Goal: Task Accomplishment & Management: Manage account settings

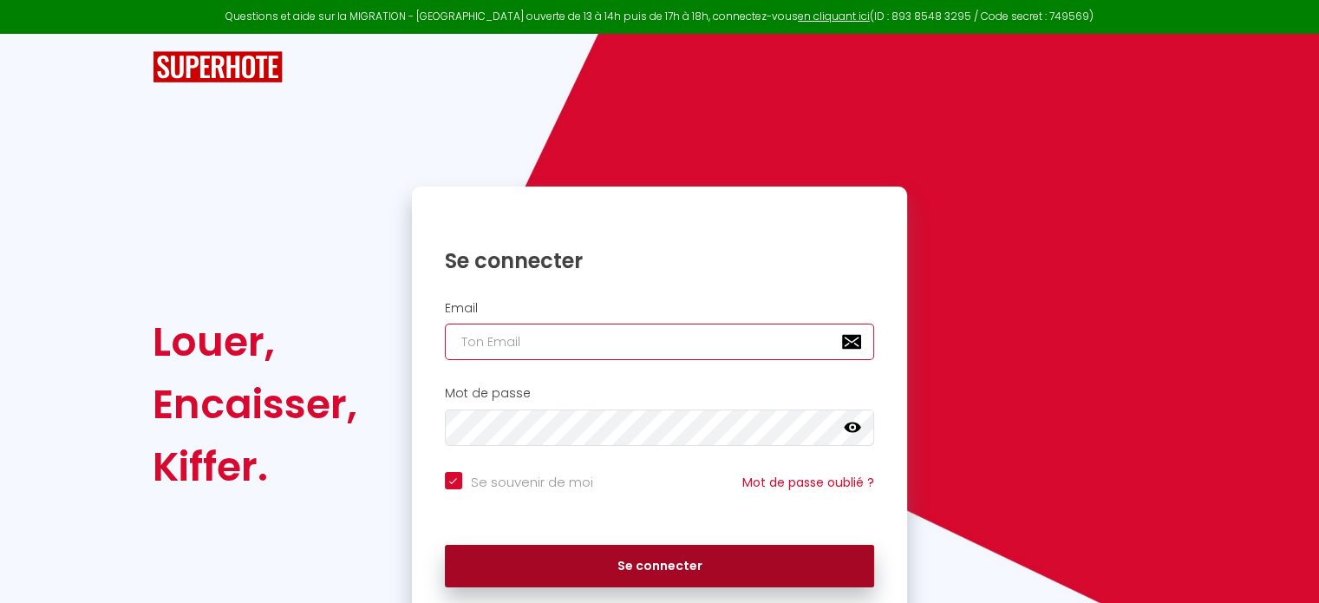
type input "[EMAIL_ADDRESS][DOMAIN_NAME]"
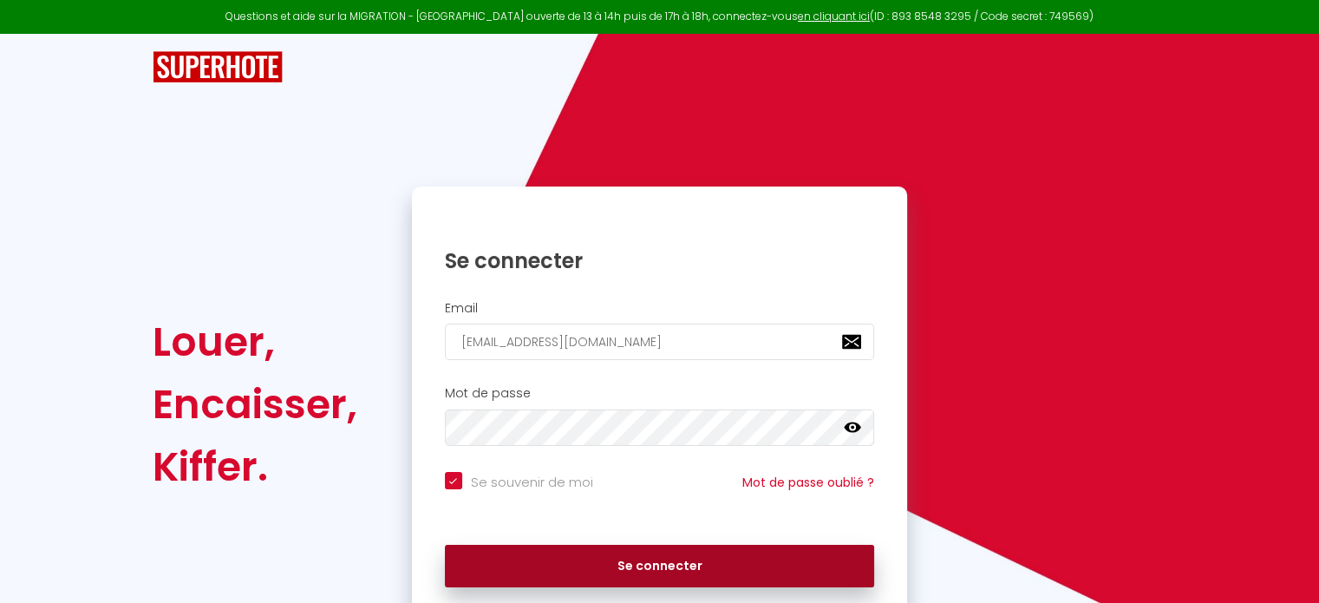
click at [701, 562] on button "Se connecter" at bounding box center [660, 566] width 430 height 43
checkbox input "true"
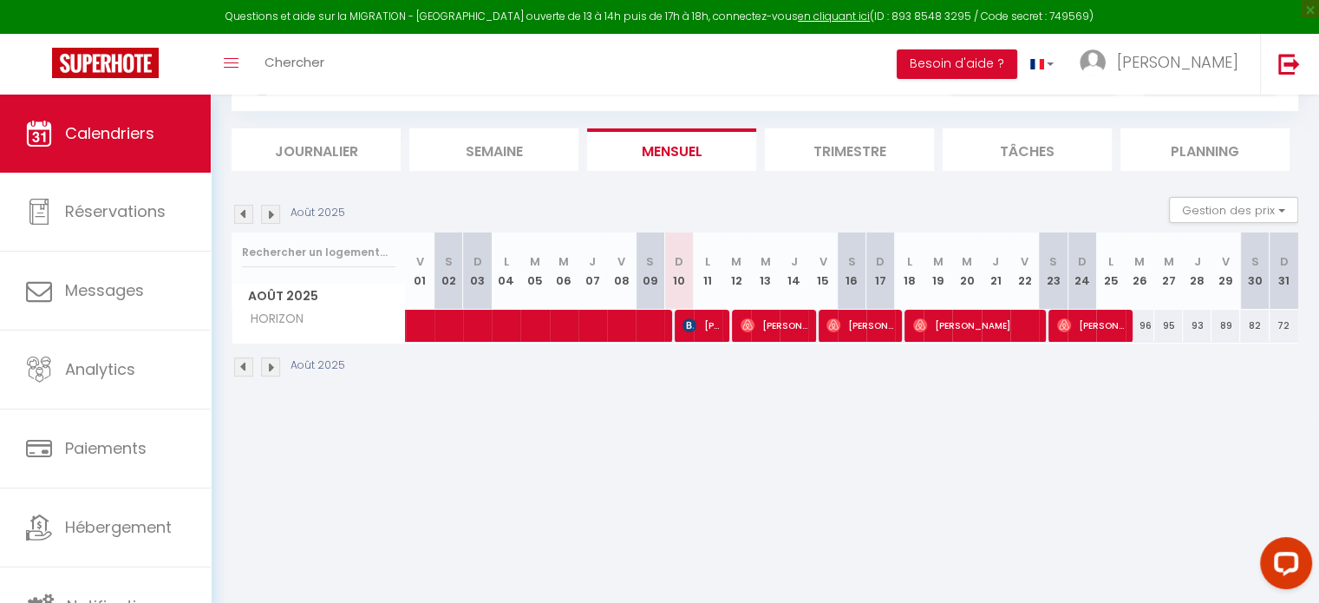
scroll to position [94, 0]
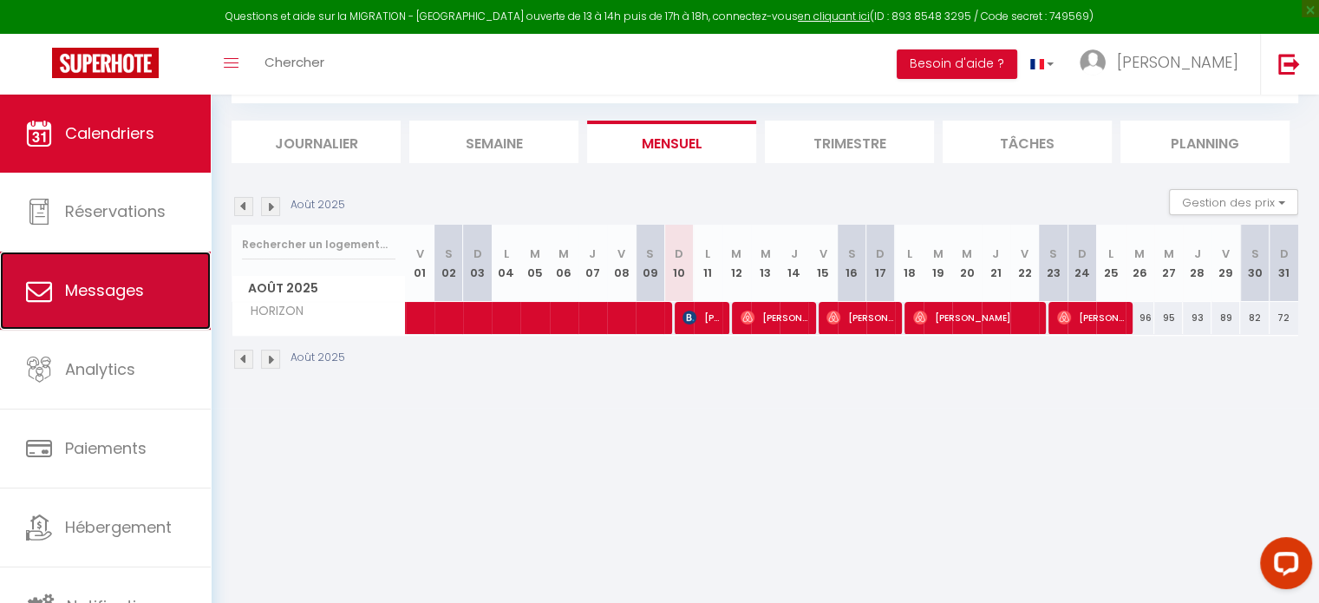
click at [95, 286] on span "Messages" at bounding box center [104, 290] width 79 height 22
select select "message"
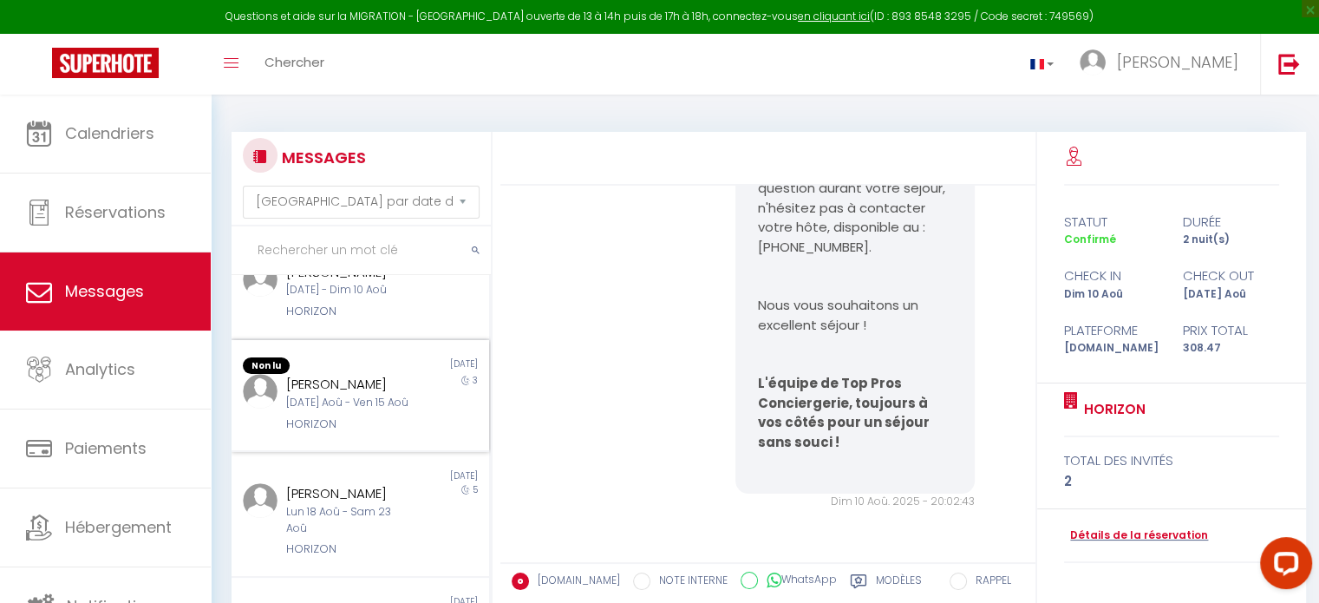
scroll to position [173, 0]
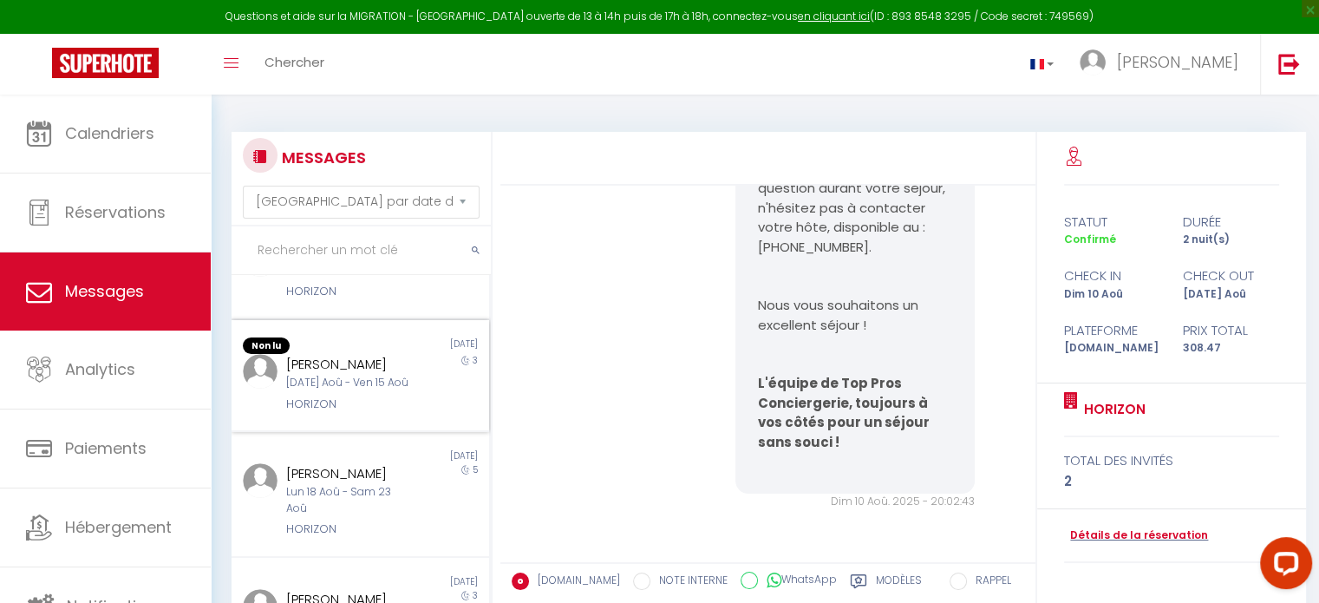
click at [337, 391] on div "[DATE] Aoû - Ven 15 Aoû" at bounding box center [350, 383] width 128 height 16
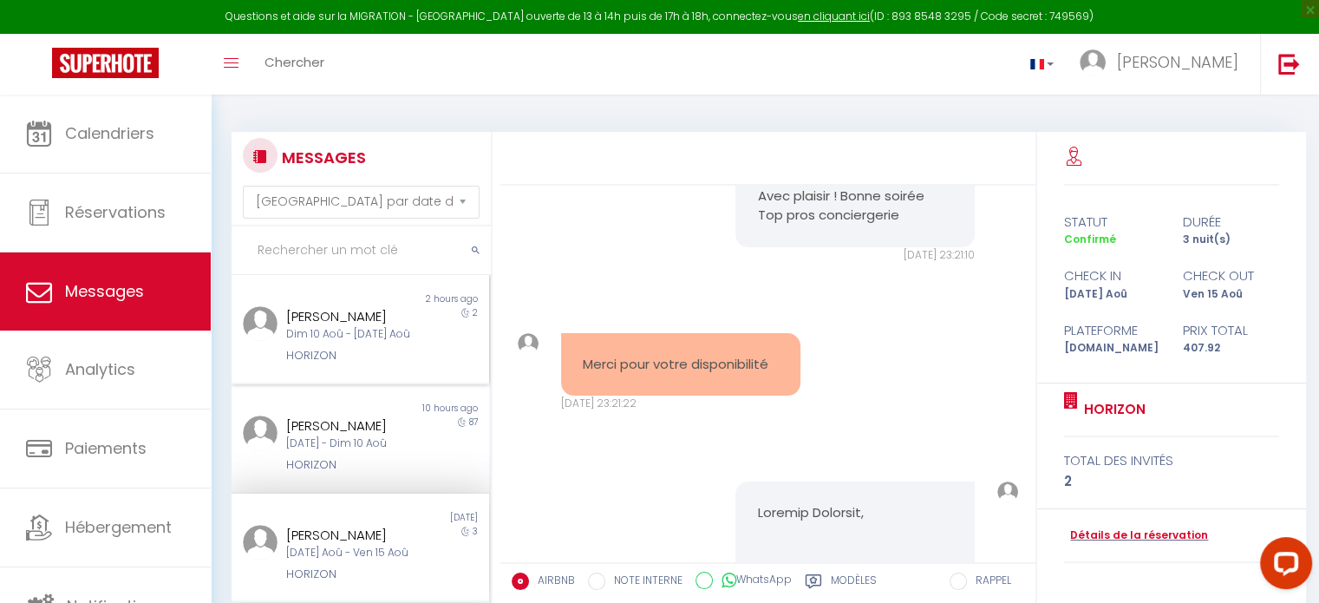
click at [342, 363] on div "HORIZON" at bounding box center [350, 355] width 128 height 17
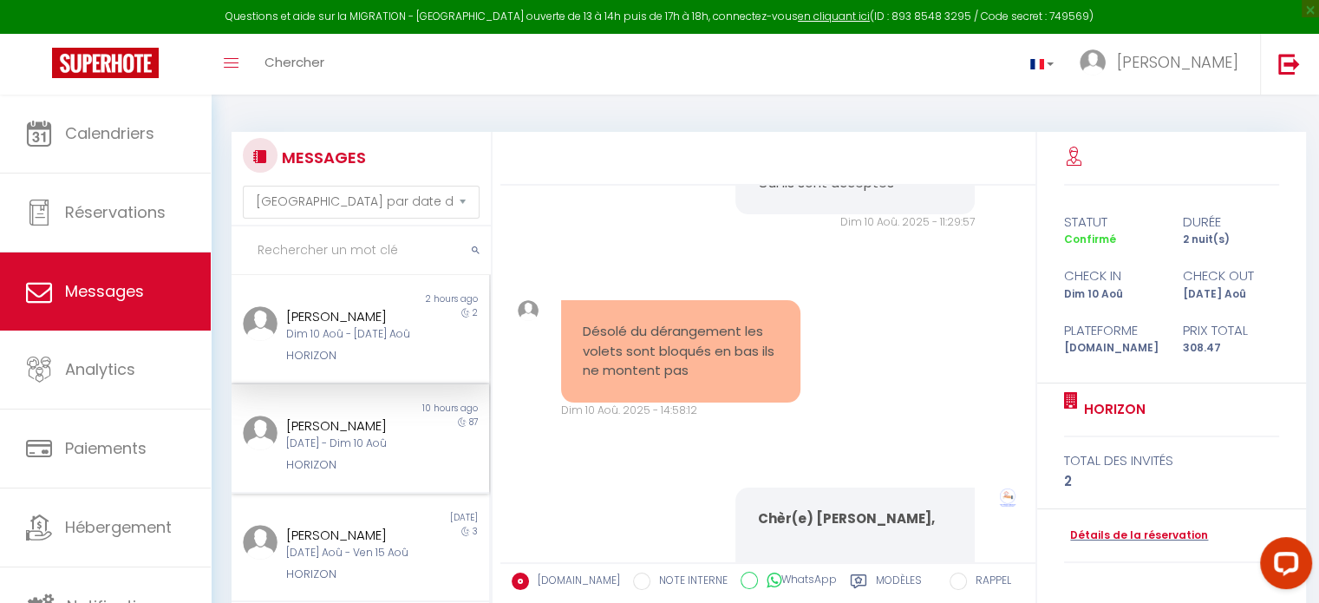
click at [357, 436] on div "[PERSON_NAME]" at bounding box center [350, 426] width 128 height 21
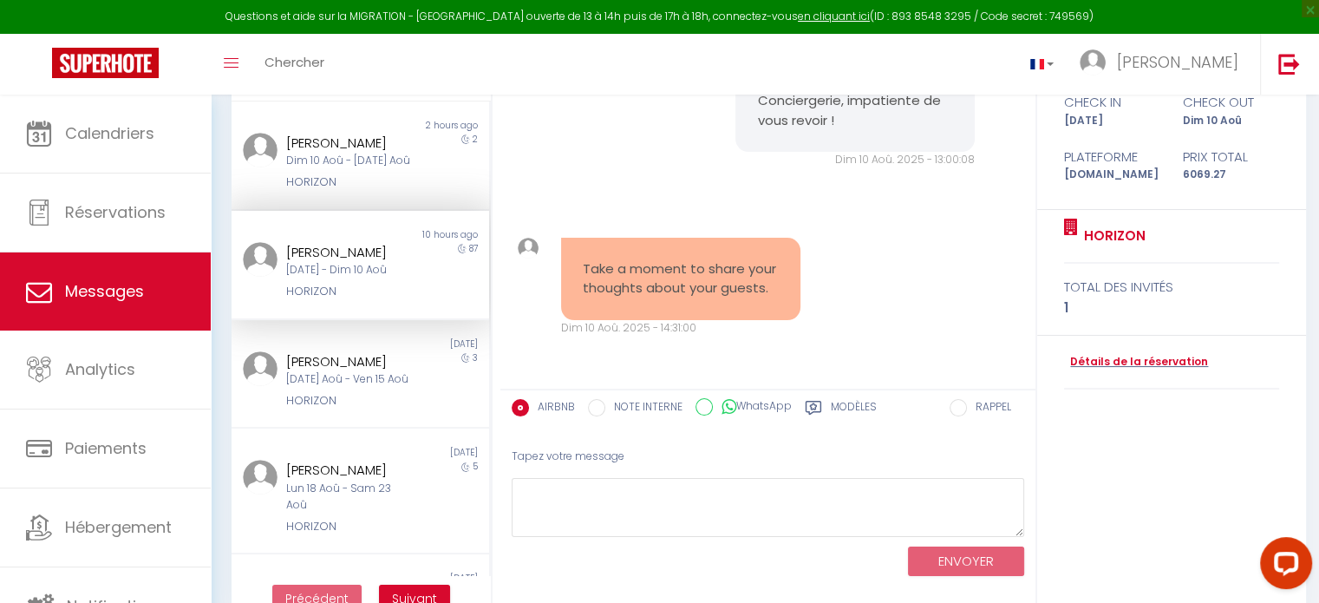
scroll to position [14553, 0]
drag, startPoint x: 638, startPoint y: 292, endPoint x: 585, endPoint y: 251, distance: 68.0
click at [585, 259] on pre "Take a moment to share your thoughts about your guests." at bounding box center [681, 278] width 196 height 39
copy pre "Take a moment to share your thoughts about your guests."
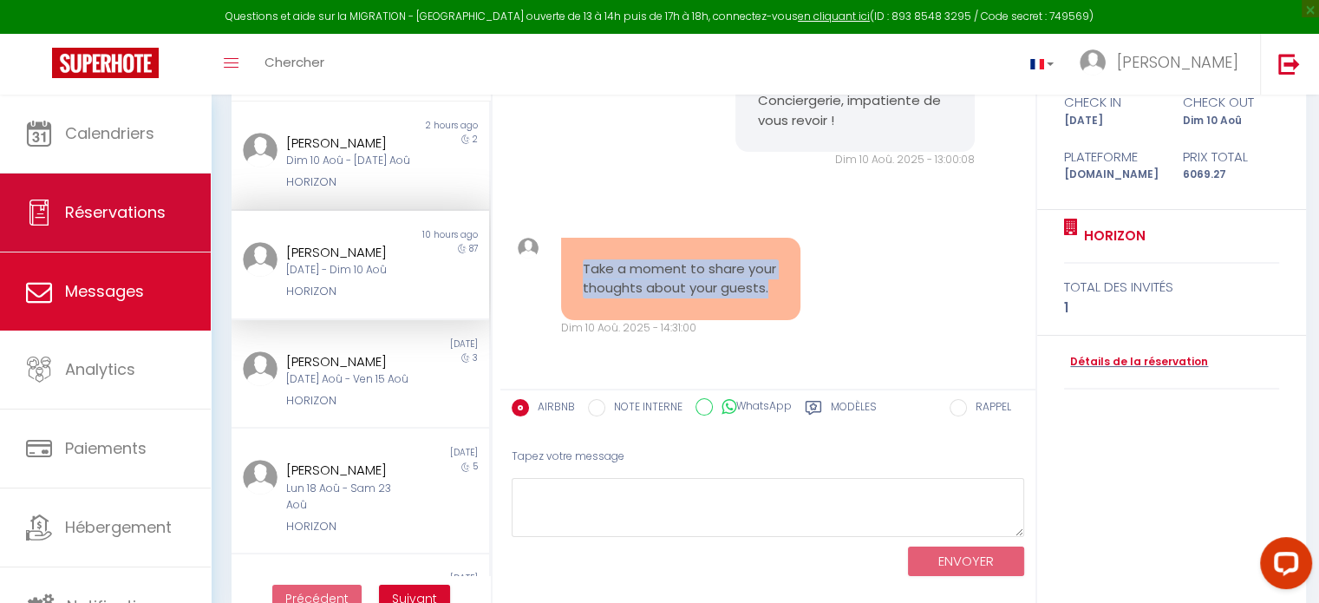
scroll to position [14119, 0]
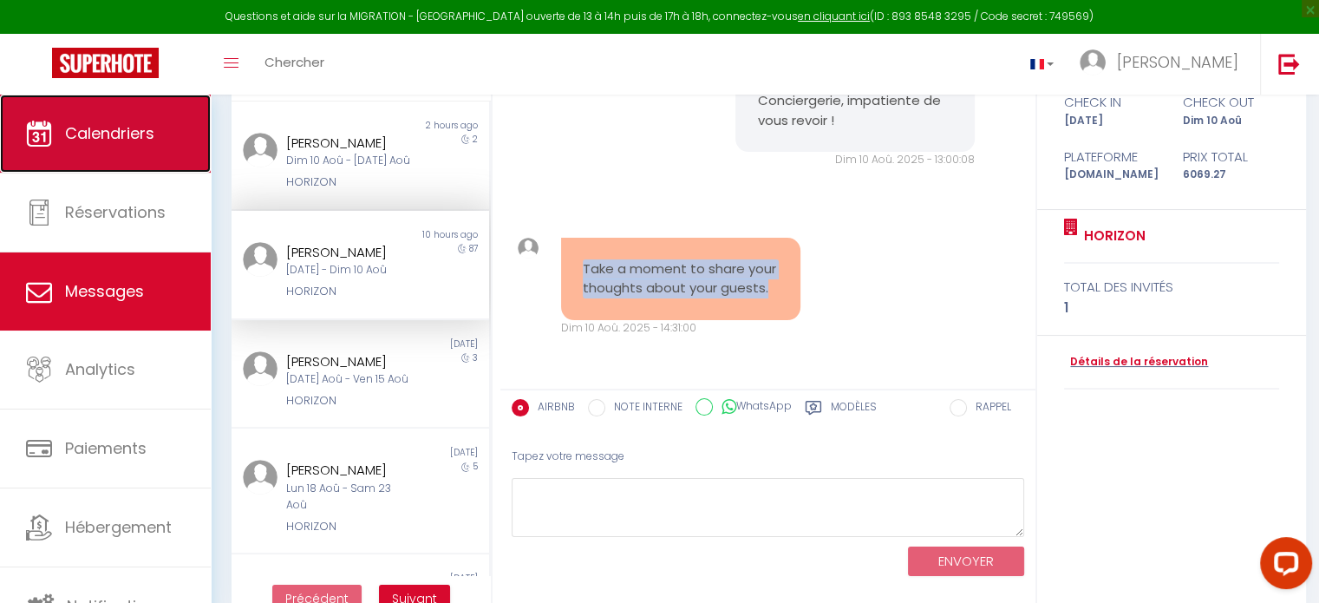
click at [80, 121] on link "Calendriers" at bounding box center [105, 134] width 211 height 78
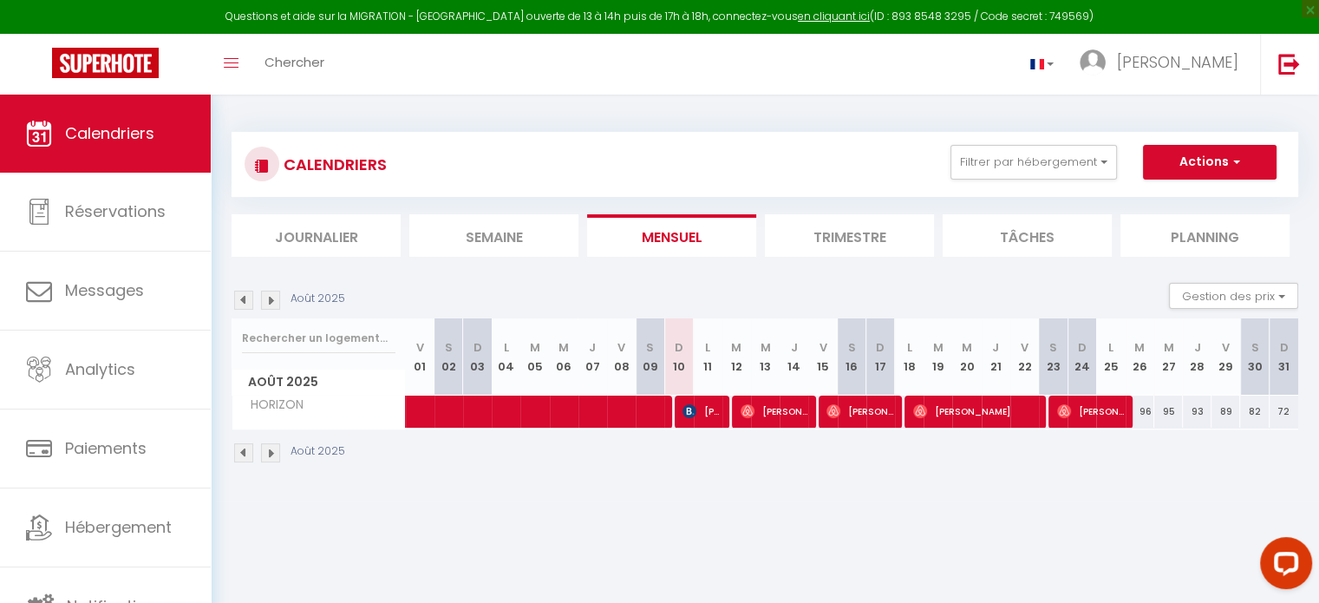
click at [241, 304] on img at bounding box center [243, 300] width 19 height 19
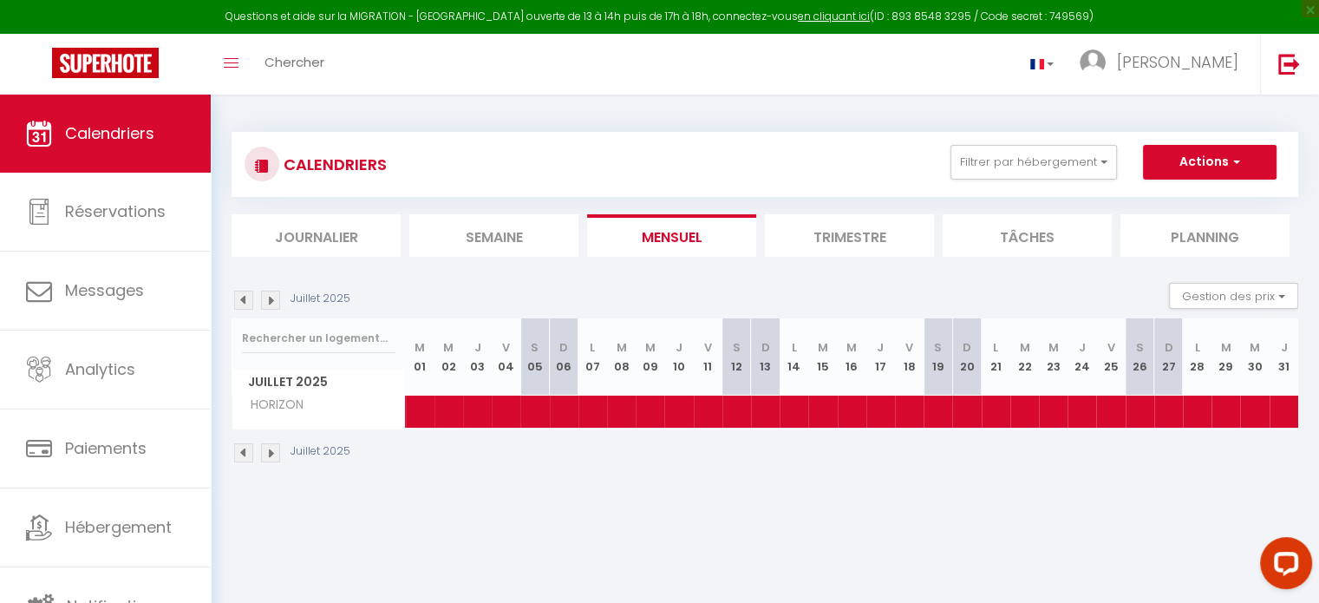
click at [248, 450] on img at bounding box center [243, 452] width 19 height 19
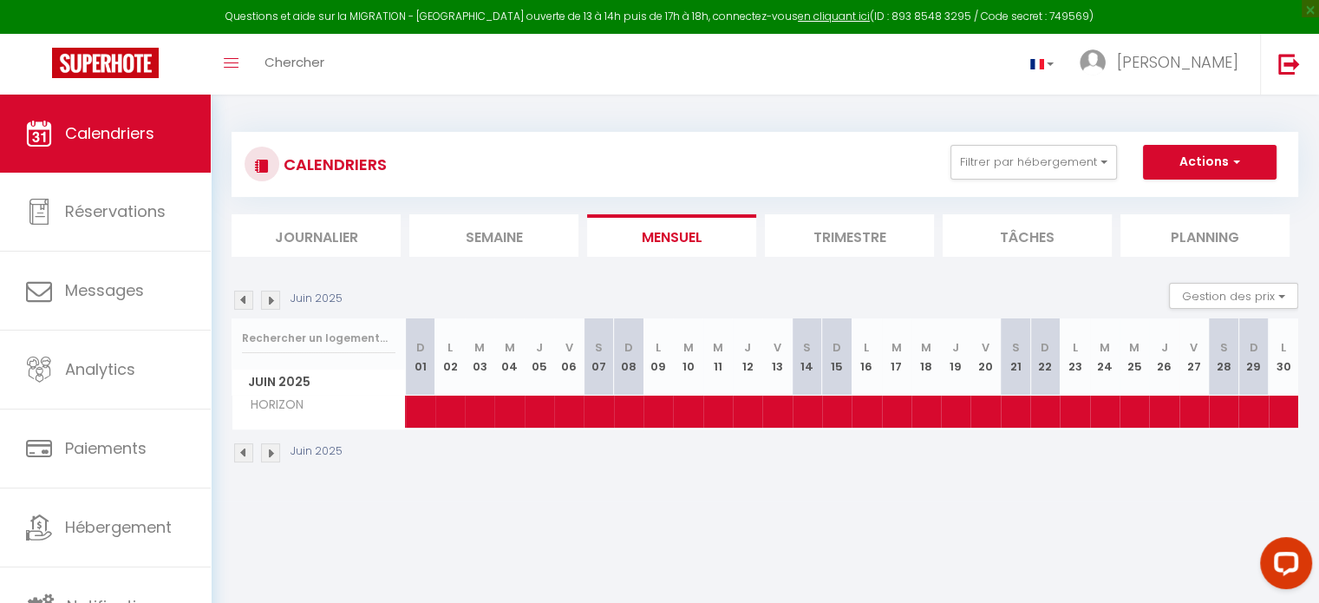
click at [248, 450] on img at bounding box center [243, 452] width 19 height 19
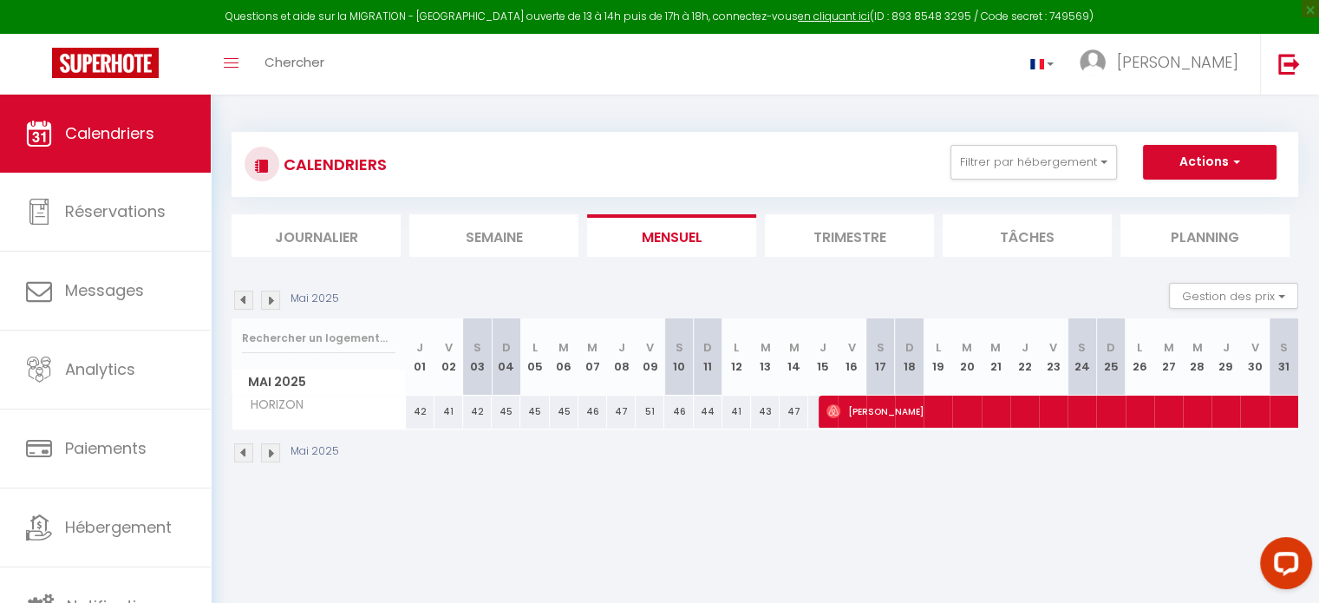
click at [274, 453] on img at bounding box center [270, 452] width 19 height 19
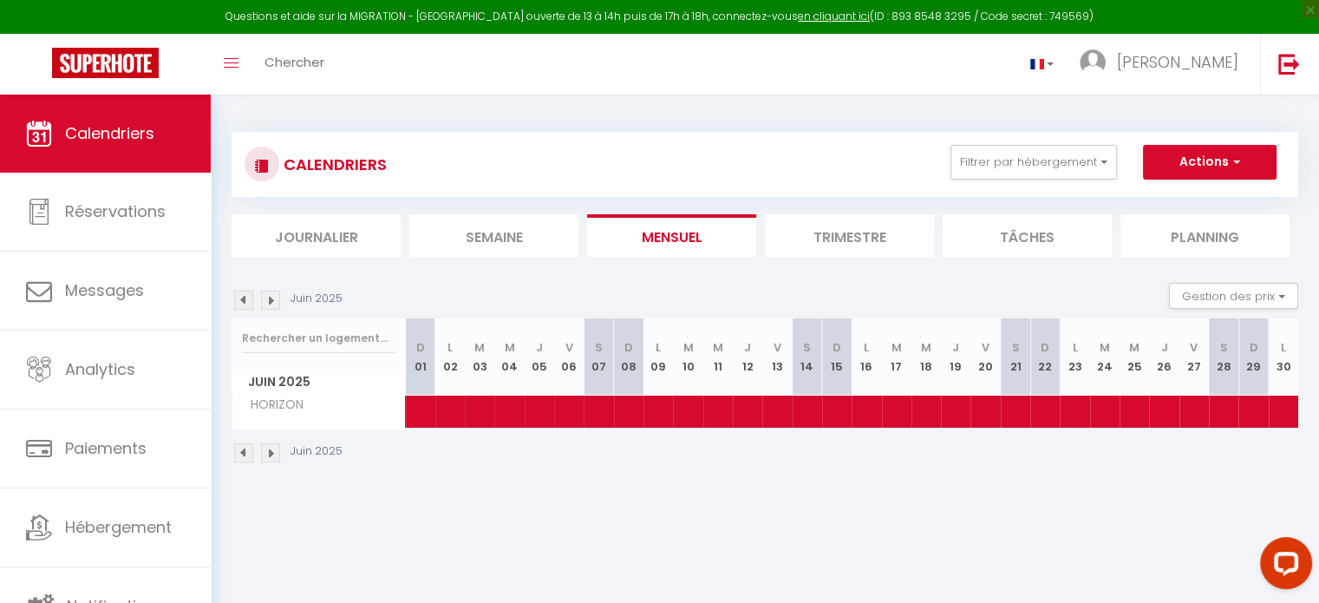
click at [274, 453] on img at bounding box center [270, 452] width 19 height 19
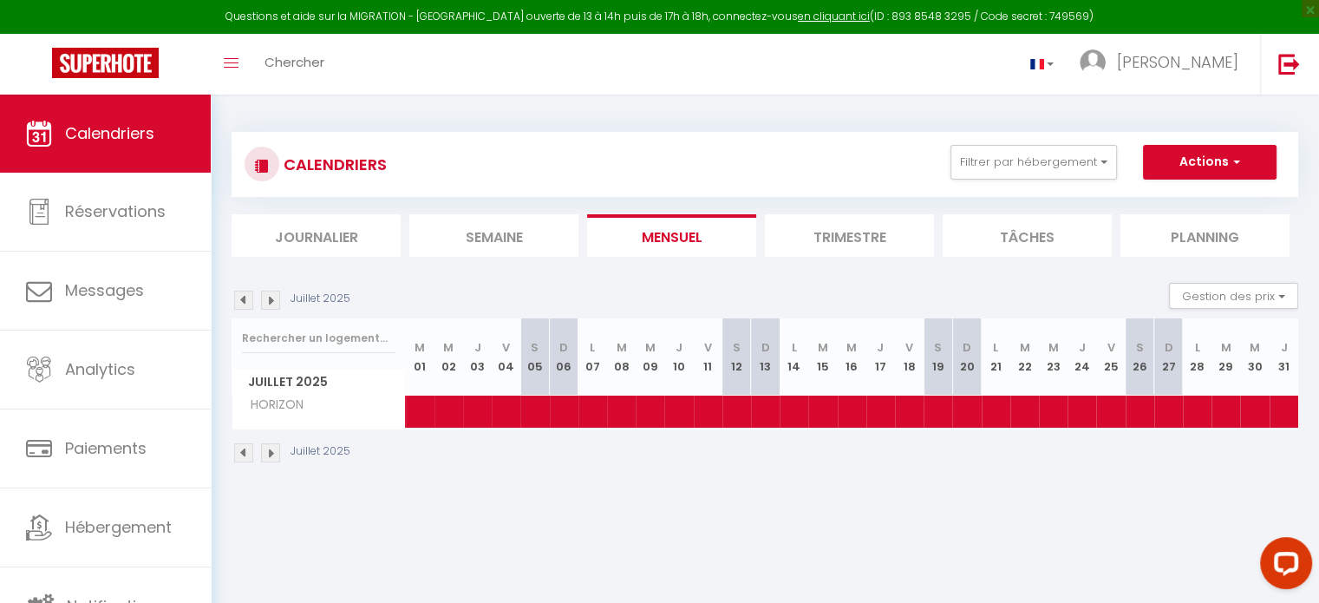
click at [274, 453] on img at bounding box center [270, 452] width 19 height 19
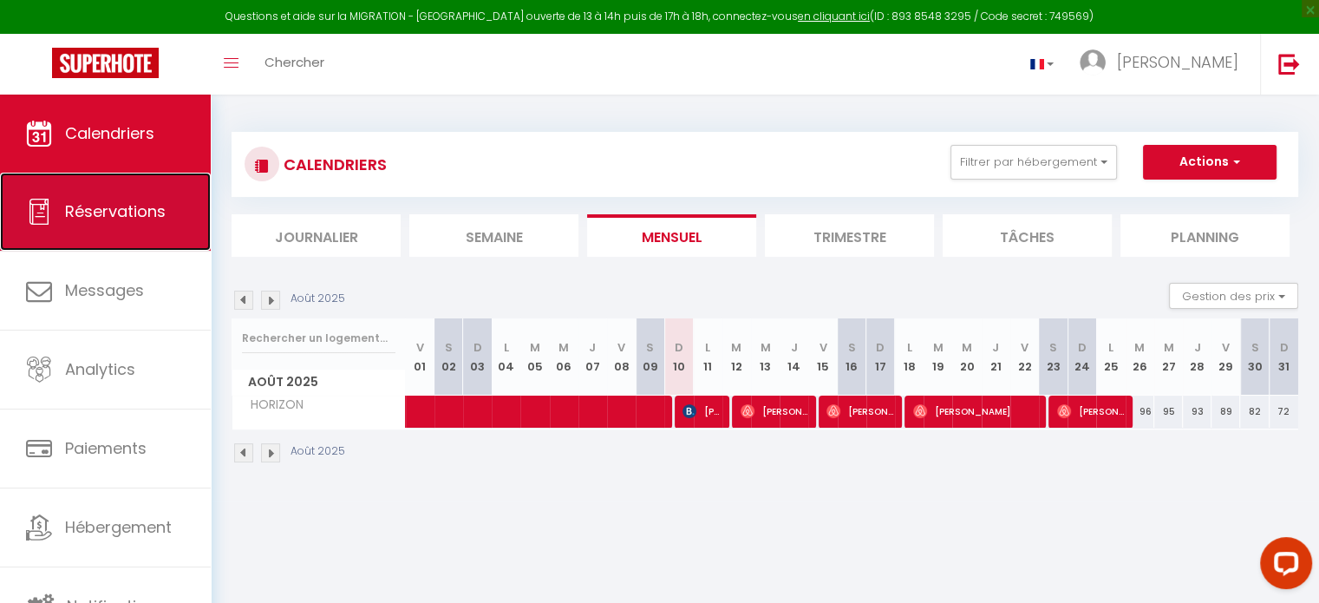
click at [115, 204] on span "Réservations" at bounding box center [115, 211] width 101 height 22
select select "not_cancelled"
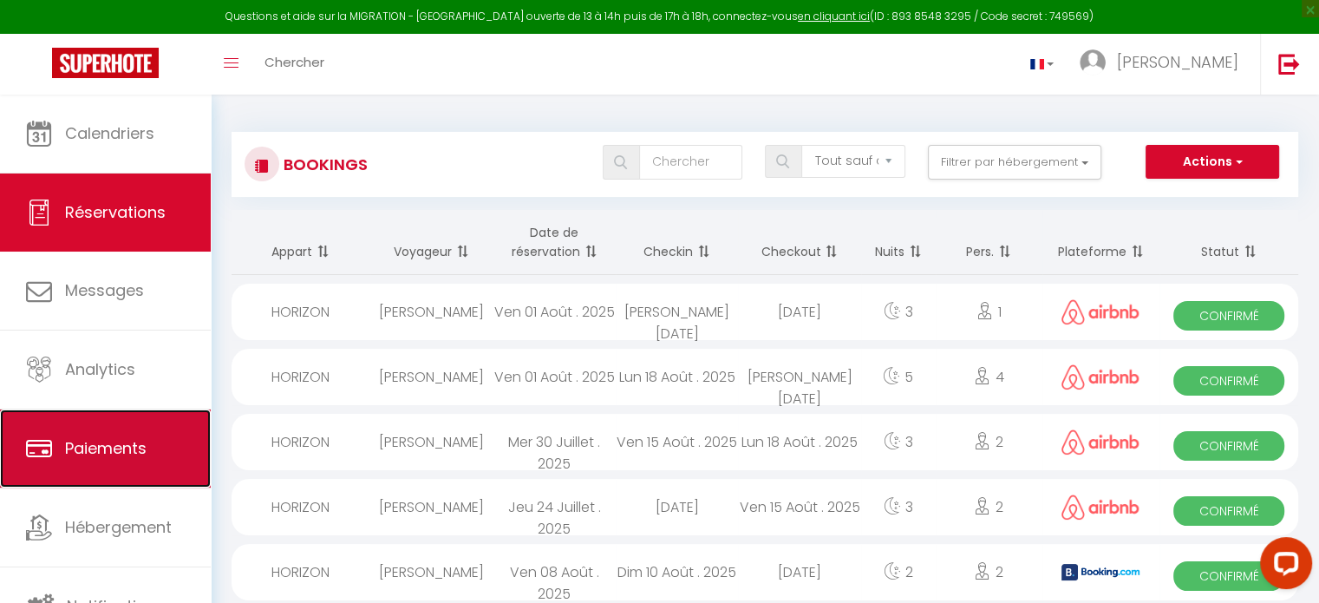
click at [118, 461] on link "Paiements" at bounding box center [105, 448] width 211 height 78
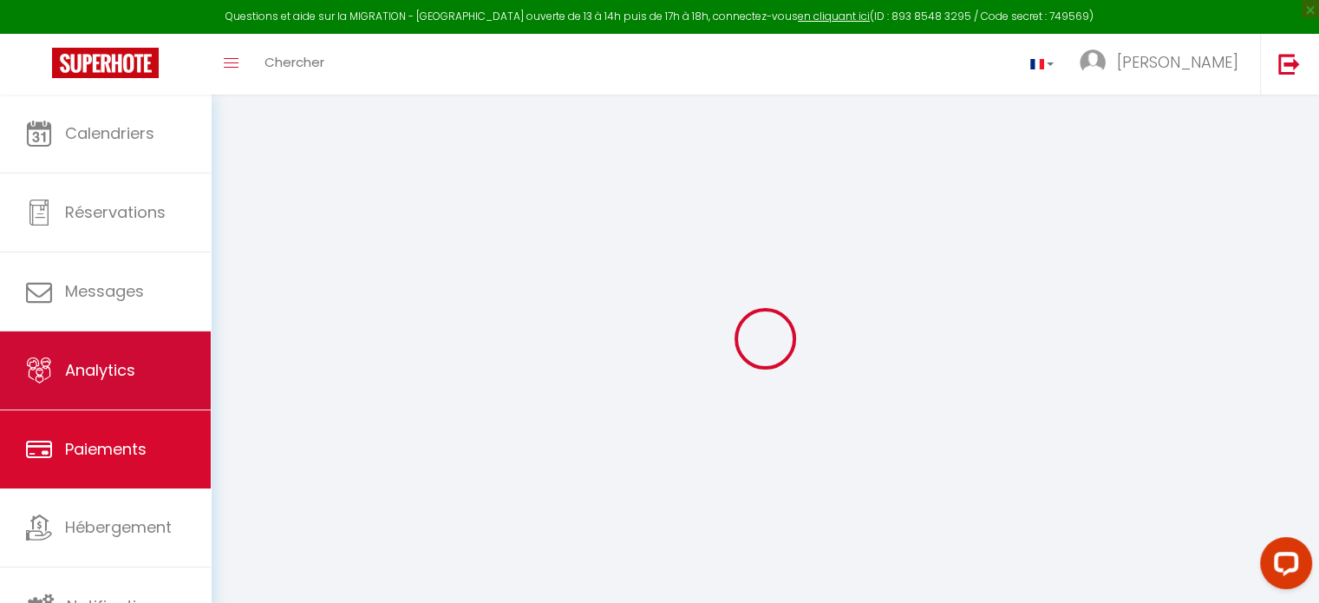
select select "2"
select select "0"
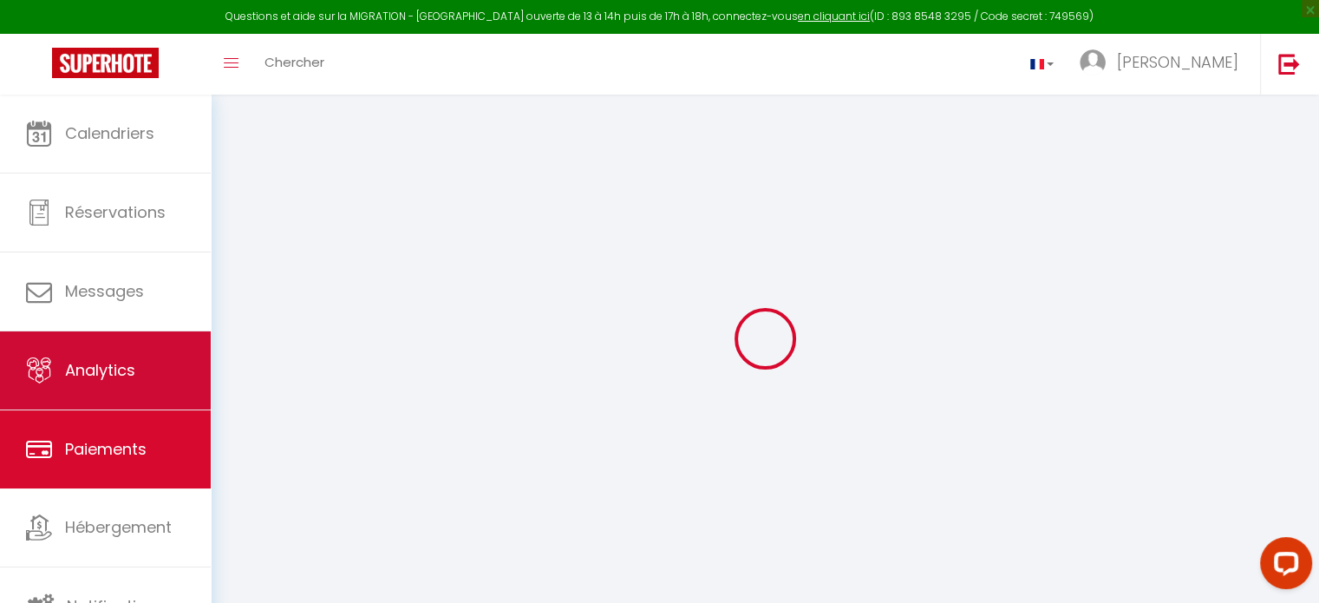
select select "0"
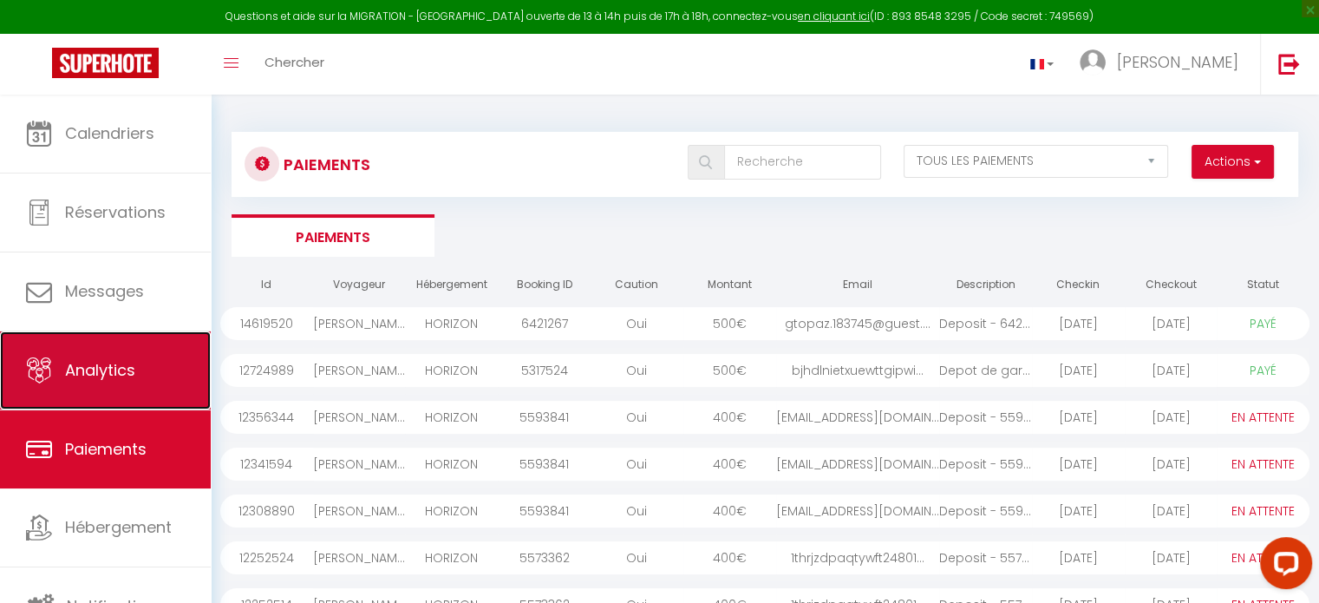
click at [128, 359] on span "Analytics" at bounding box center [100, 370] width 70 height 22
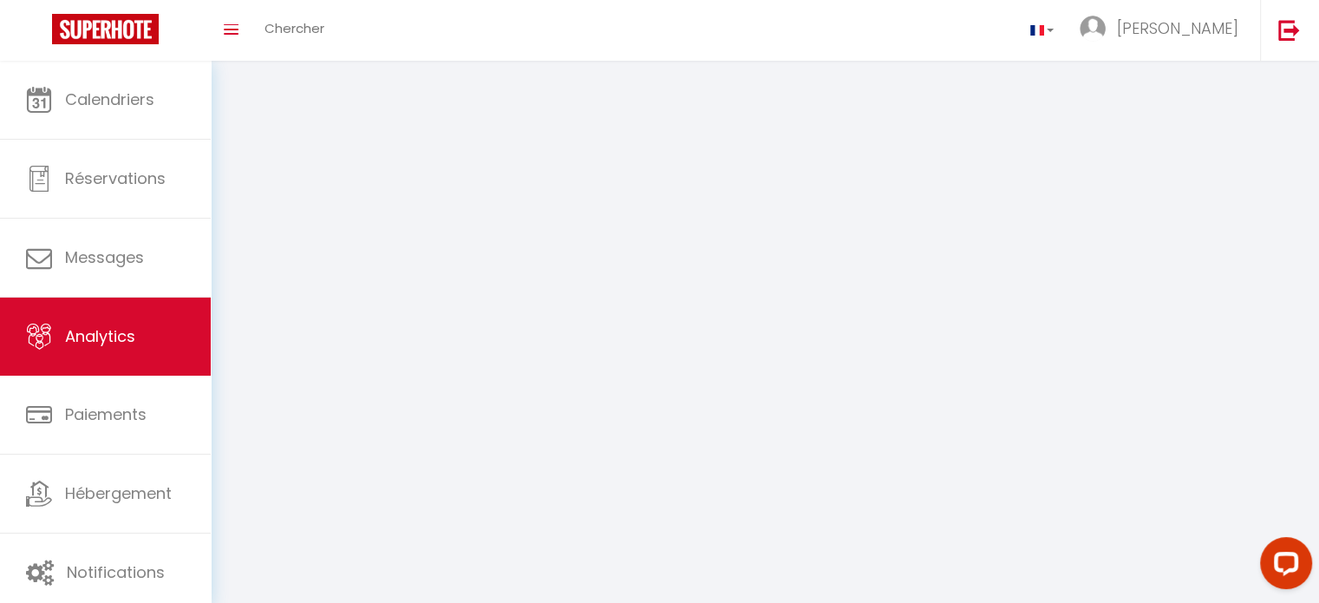
select select "2025"
select select "8"
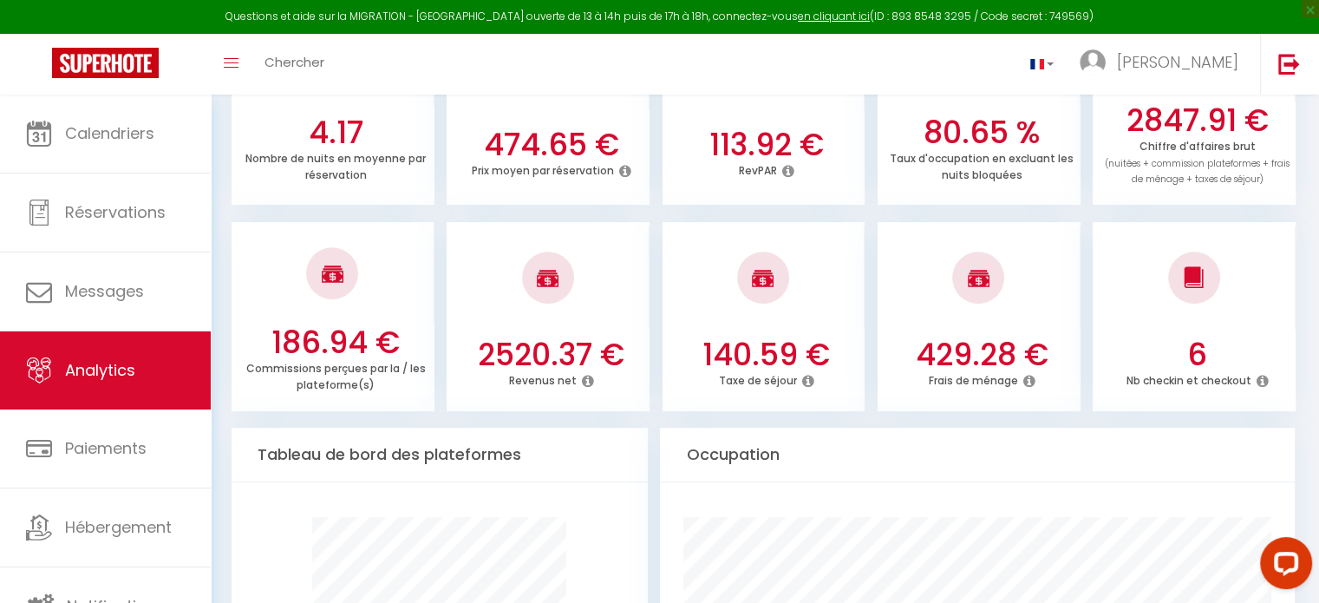
scroll to position [520, 0]
